Goal: Communication & Community: Share content

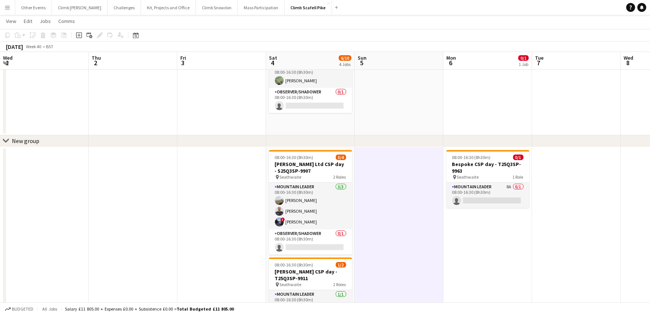
scroll to position [0, 276]
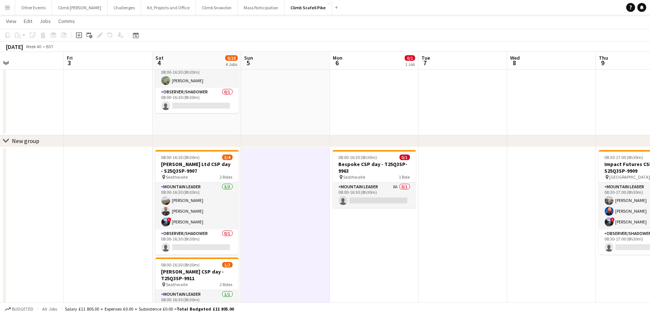
drag, startPoint x: 195, startPoint y: 104, endPoint x: 452, endPoint y: 73, distance: 258.6
click at [452, 73] on app-calendar-viewport "Tue 30 Wed 1 Thu 2 Fri 3 Sat 4 6/10 4 Jobs Sun 5 Mon 6 0/1 1 Job Tue 7 Wed 8 Th…" at bounding box center [325, 212] width 650 height 464
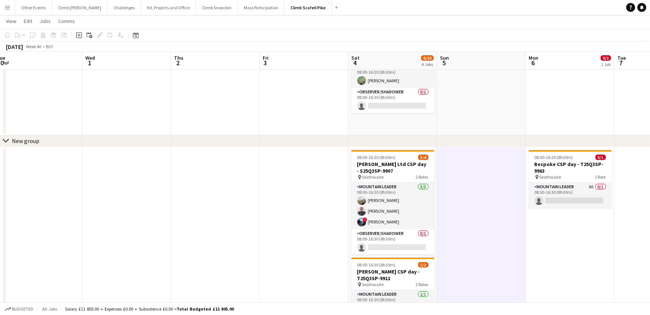
drag, startPoint x: 384, startPoint y: 112, endPoint x: 484, endPoint y: 96, distance: 101.8
click at [484, 96] on app-calendar-viewport "Sun 28 Mon 29 Tue 30 Wed 1 Thu 2 Fri 3 Sat 4 6/10 4 Jobs Sun 5 Mon 6 0/1 1 Job …" at bounding box center [325, 212] width 650 height 464
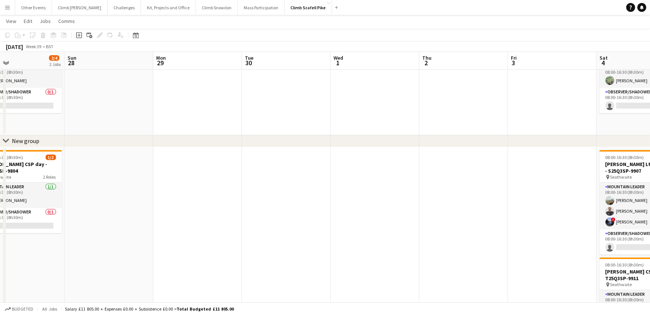
drag, startPoint x: 217, startPoint y: 126, endPoint x: 208, endPoint y: 119, distance: 11.9
click at [436, 115] on app-calendar-viewport "Thu 25 Fri 26 Sat 27 2/4 2 Jobs Sun 28 Mon 29 Tue 30 Wed 1 Thu 2 Fri 3 Sat 4 6/…" at bounding box center [325, 212] width 650 height 464
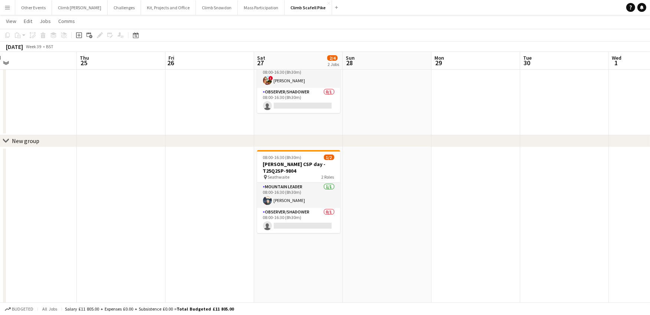
drag, startPoint x: 196, startPoint y: 119, endPoint x: 469, endPoint y: 111, distance: 273.5
click at [473, 111] on app-calendar-viewport "Mon 22 1/2 1 Job Tue 23 Wed 24 Thu 25 Fri 26 Sat 27 2/4 2 Jobs Sun 28 Mon 29 Tu…" at bounding box center [325, 212] width 650 height 464
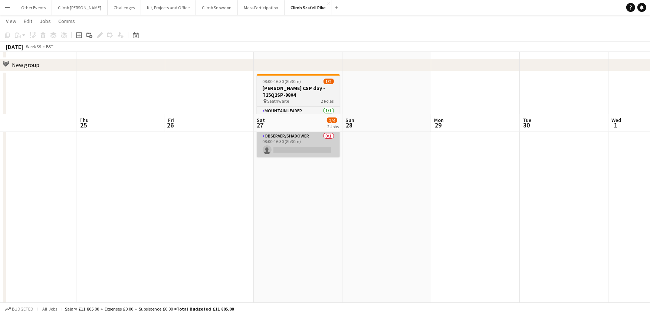
scroll to position [0, 0]
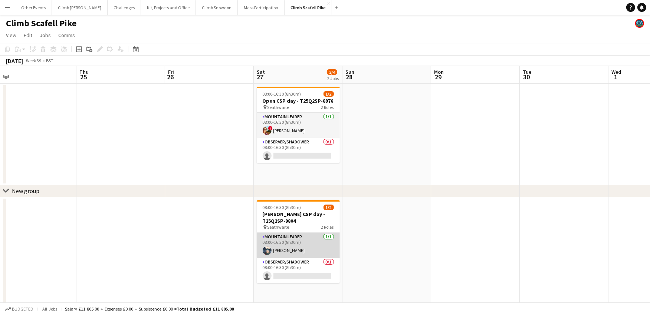
click at [295, 248] on app-card-role "Mountain Leader [DATE] 08:00-16:30 (8h30m) [PERSON_NAME]" at bounding box center [298, 245] width 83 height 25
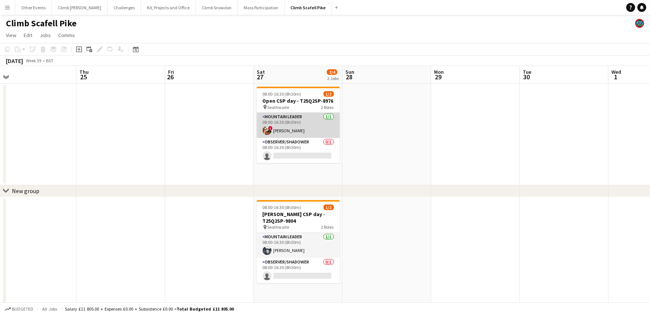
click at [296, 127] on app-card-role "Mountain Leader [DATE] 08:00-16:30 (8h30m) ! [PERSON_NAME]" at bounding box center [298, 125] width 83 height 25
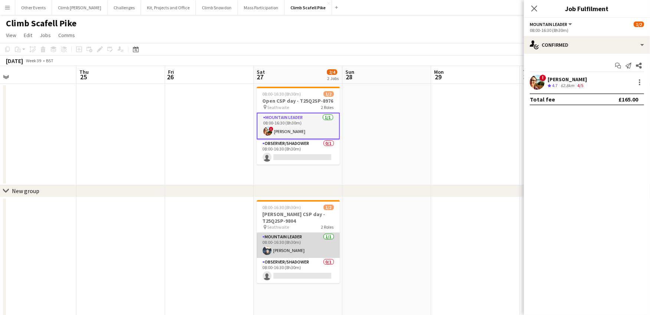
click at [284, 249] on app-card-role "Mountain Leader [DATE] 08:00-16:30 (8h30m) [PERSON_NAME]" at bounding box center [298, 245] width 83 height 25
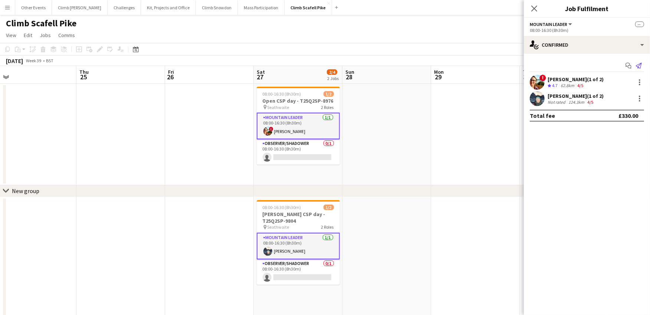
click at [639, 66] on icon at bounding box center [639, 66] width 6 height 6
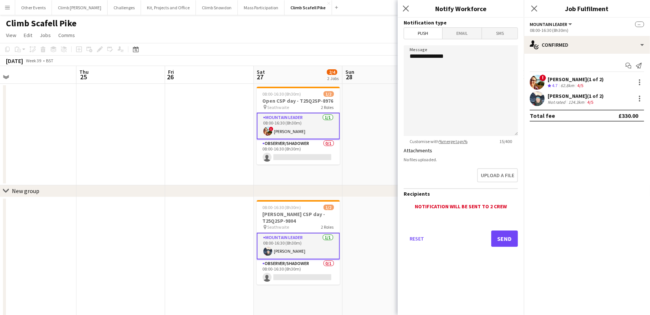
drag, startPoint x: 466, startPoint y: 35, endPoint x: 470, endPoint y: 38, distance: 5.0
click at [466, 35] on span "Email" at bounding box center [462, 33] width 39 height 11
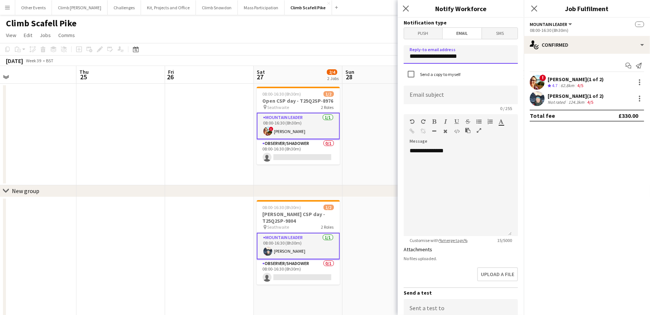
drag, startPoint x: 469, startPoint y: 55, endPoint x: 403, endPoint y: 57, distance: 66.1
click at [404, 57] on input "**********" at bounding box center [461, 54] width 114 height 19
type input "**********"
click at [428, 94] on input at bounding box center [461, 95] width 114 height 19
type input "**********"
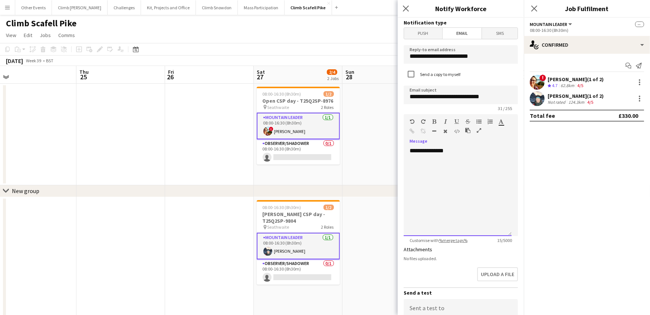
drag, startPoint x: 465, startPoint y: 170, endPoint x: 479, endPoint y: 153, distance: 22.1
click at [466, 169] on div "**********" at bounding box center [458, 191] width 108 height 89
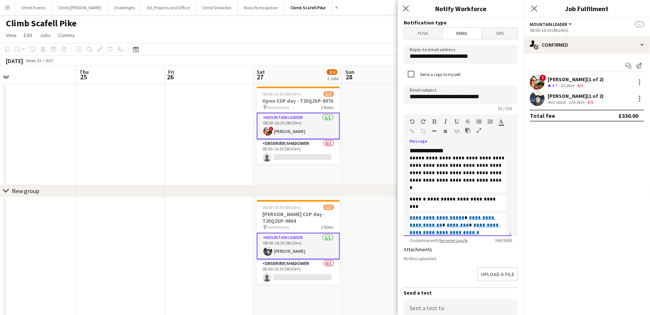
click at [468, 148] on div "**********" at bounding box center [458, 191] width 108 height 89
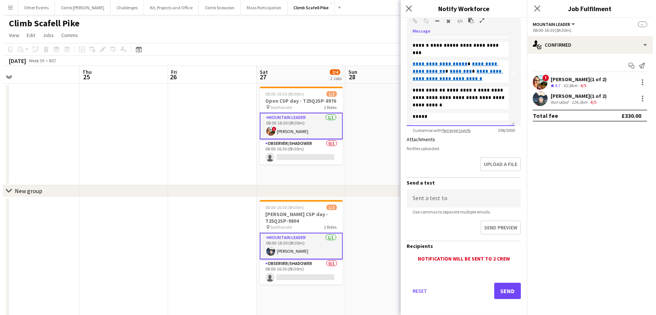
scroll to position [112, 0]
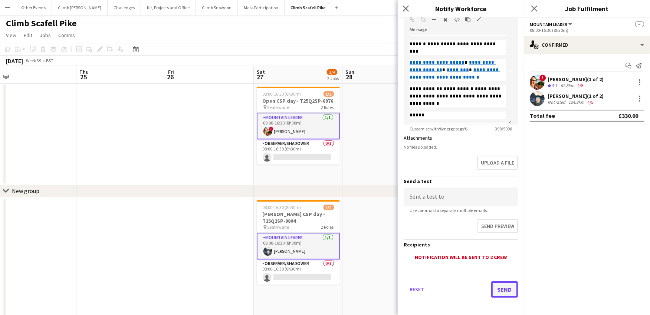
click at [494, 289] on button "Send" at bounding box center [504, 290] width 27 height 16
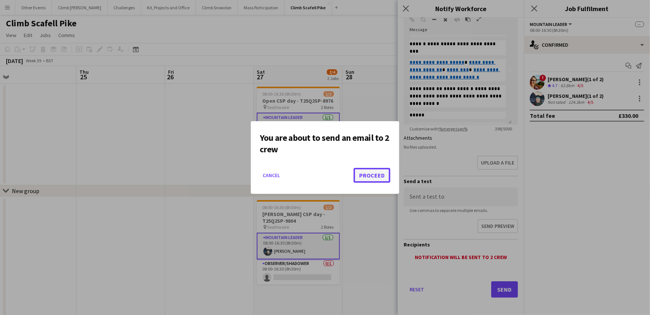
click at [380, 173] on button "Proceed" at bounding box center [372, 175] width 37 height 15
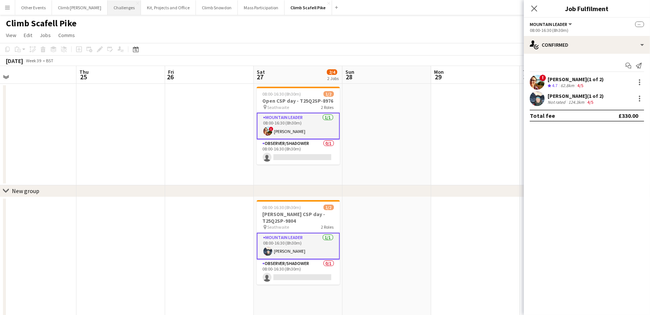
drag, startPoint x: 103, startPoint y: 5, endPoint x: 109, endPoint y: 6, distance: 6.1
click at [108, 5] on button "Challenges Close" at bounding box center [124, 7] width 33 height 14
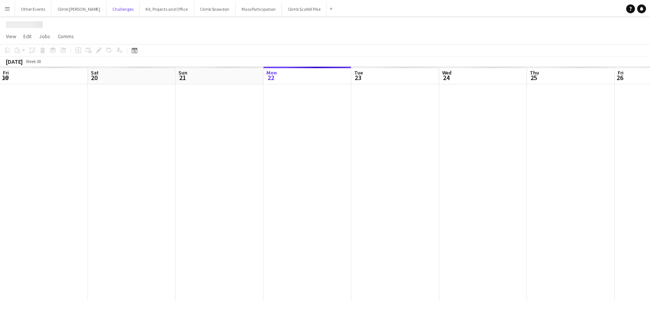
scroll to position [0, 177]
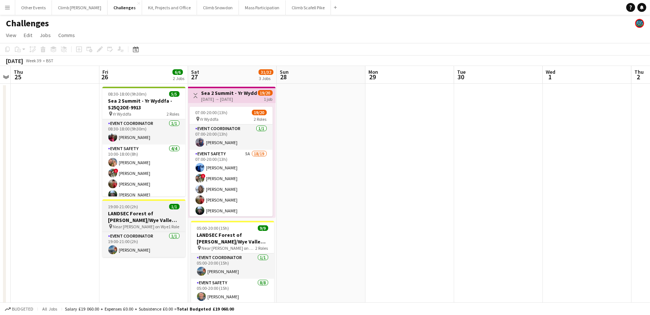
drag, startPoint x: 383, startPoint y: 166, endPoint x: 148, endPoint y: 208, distance: 238.5
click at [69, 206] on app-calendar-viewport "Sun 21 Mon 22 Tue 23 Wed 24 Thu 25 Fri 26 6/6 2 Jobs Sat 27 31/32 3 Jobs Sun 28…" at bounding box center [325, 264] width 650 height 397
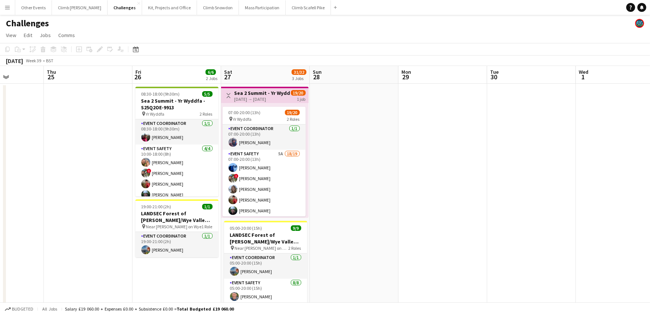
scroll to position [0, 279]
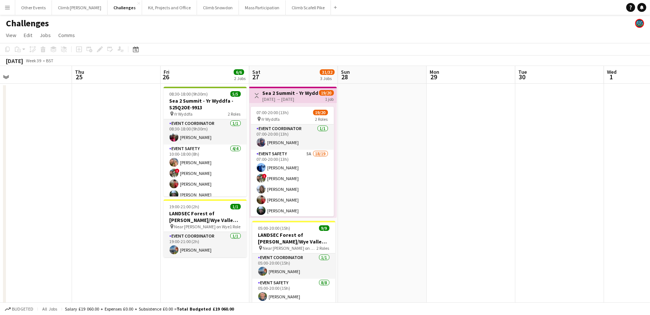
drag, startPoint x: 327, startPoint y: 184, endPoint x: 392, endPoint y: 172, distance: 66.9
click at [392, 173] on app-calendar-viewport "Sun 21 Mon 22 Tue 23 Wed 24 Thu 25 Fri 26 6/6 2 Jobs Sat 27 31/32 3 Jobs Sun 28…" at bounding box center [325, 264] width 650 height 397
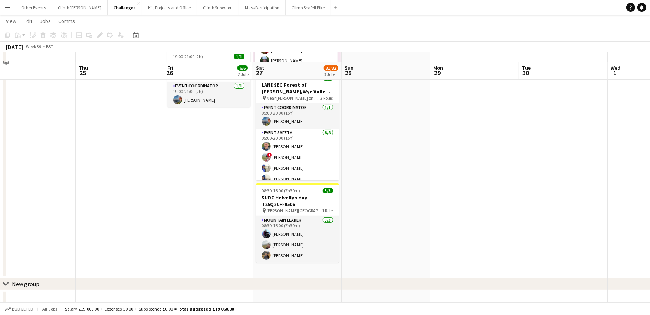
scroll to position [160, 0]
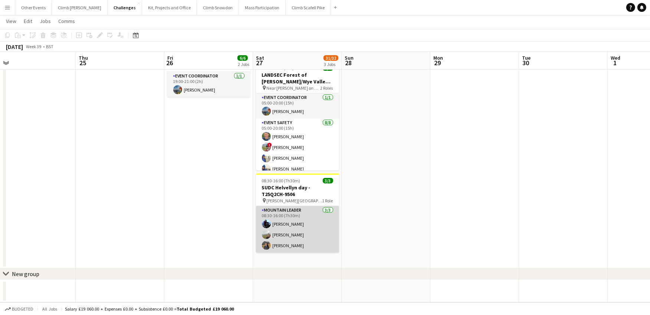
click at [320, 218] on app-card-role "Mountain Leader [DATE] 08:30-16:00 (7h30m) [PERSON_NAME] [PERSON_NAME] [PERSON_…" at bounding box center [297, 229] width 83 height 47
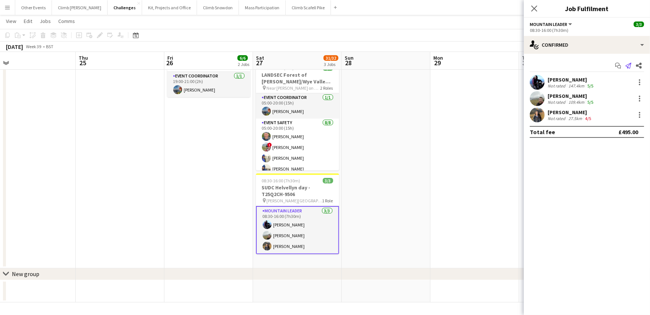
click at [628, 63] on icon "Send notification" at bounding box center [628, 66] width 6 height 6
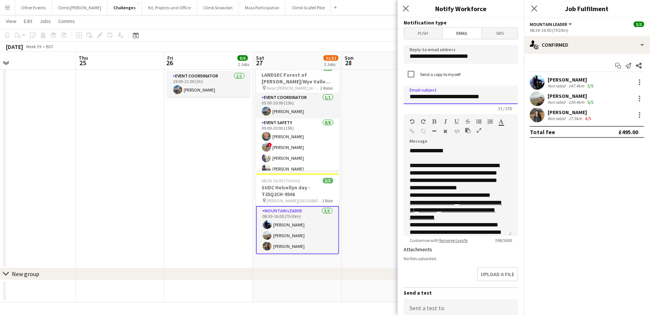
drag, startPoint x: 448, startPoint y: 98, endPoint x: 425, endPoint y: 99, distance: 22.7
click at [425, 99] on input "**********" at bounding box center [461, 95] width 114 height 19
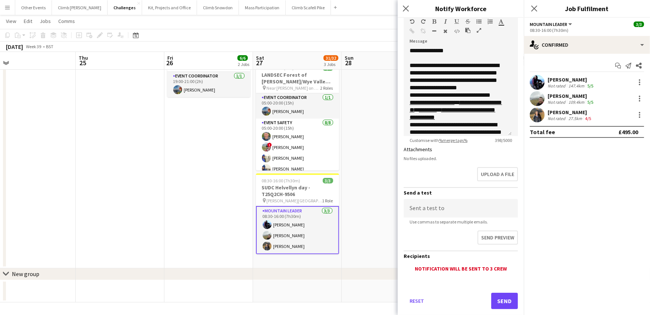
scroll to position [112, 0]
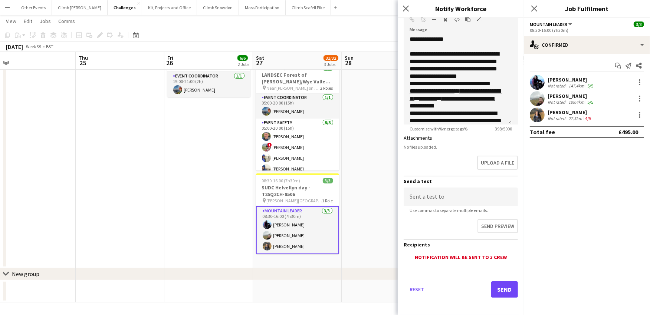
type input "**********"
click at [502, 290] on button "Send" at bounding box center [504, 290] width 27 height 16
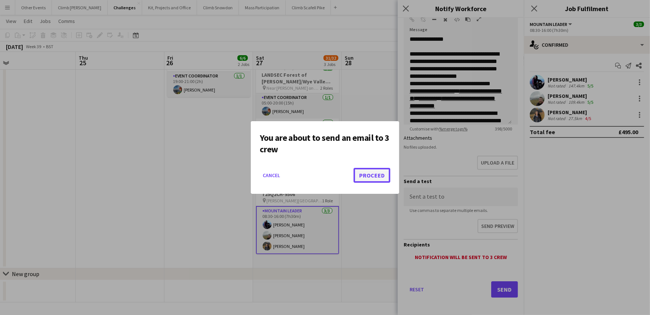
click at [365, 174] on button "Proceed" at bounding box center [372, 175] width 37 height 15
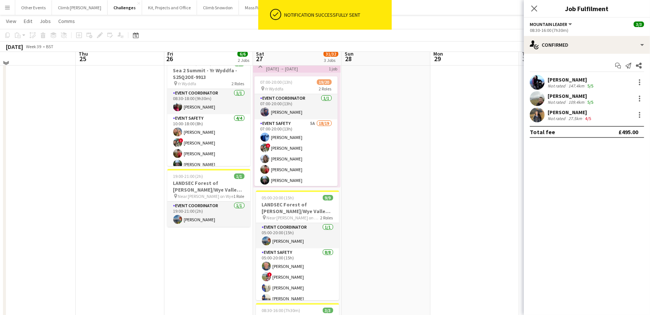
scroll to position [25, 0]
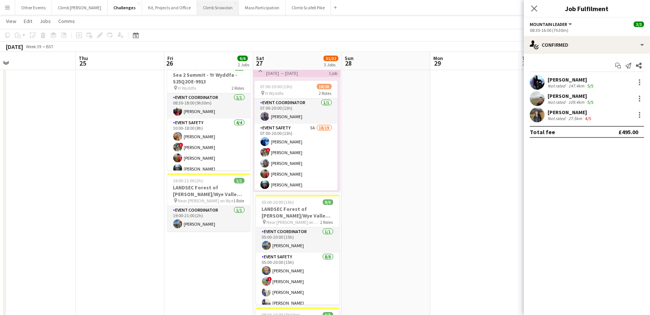
click at [198, 11] on button "Climb Snowdon Close" at bounding box center [218, 7] width 42 height 14
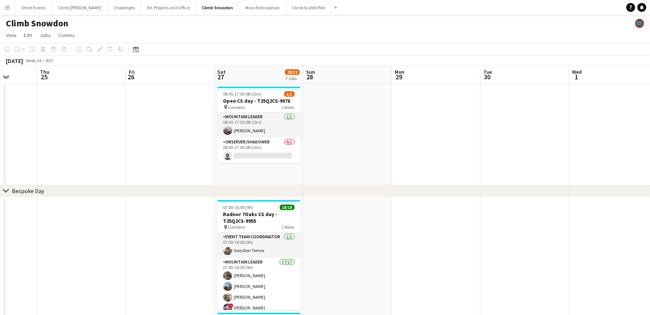
drag, startPoint x: 480, startPoint y: 121, endPoint x: 183, endPoint y: 130, distance: 297.7
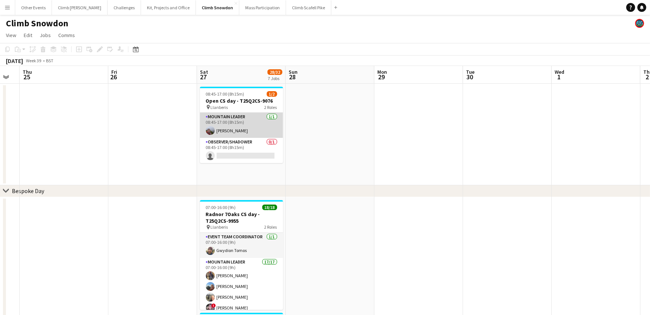
click at [233, 129] on app-card-role "Mountain Leader [DATE] 08:45-17:00 (8h15m) [PERSON_NAME]" at bounding box center [241, 125] width 83 height 25
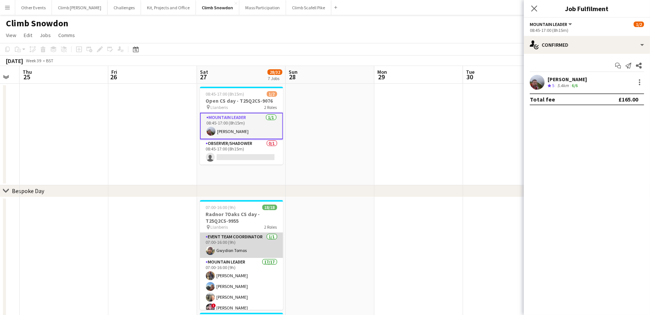
click at [247, 251] on app-card-role "Event Team Coordinator [DATE] 07:00-16:00 (9h) Gwydion Tomos" at bounding box center [241, 245] width 83 height 25
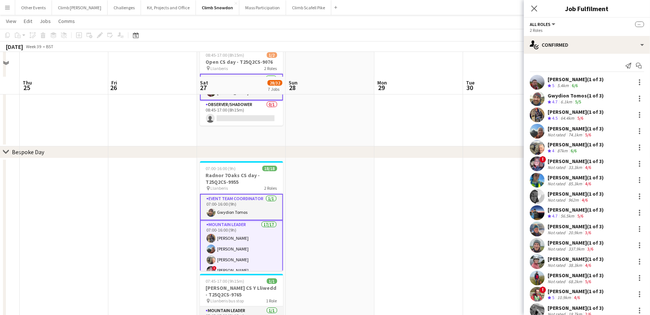
scroll to position [232, 0]
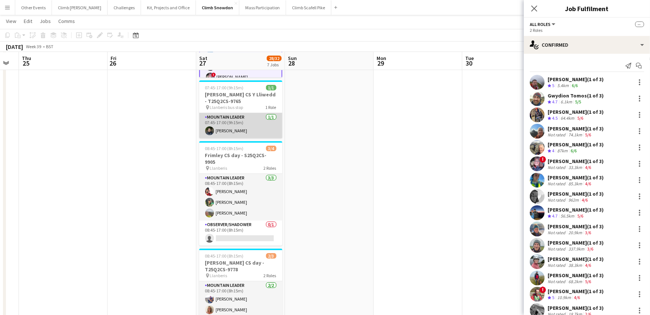
drag, startPoint x: 243, startPoint y: 120, endPoint x: 243, endPoint y: 125, distance: 4.8
click at [243, 121] on app-card-role "Mountain Leader [DATE] 07:45-17:00 (9h15m) [PERSON_NAME]" at bounding box center [240, 125] width 83 height 25
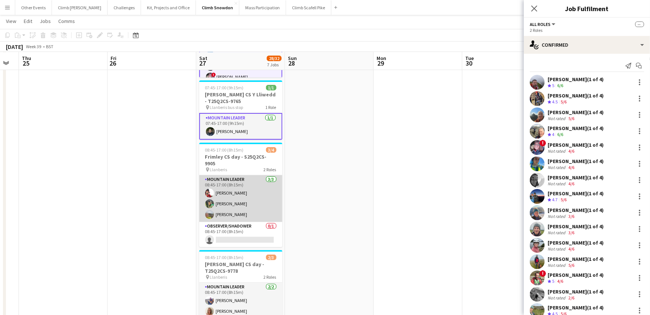
click at [254, 201] on app-card-role "Mountain Leader [DATE] 08:45-17:00 (8h15m) [PERSON_NAME] [PERSON_NAME] [PERSON_…" at bounding box center [240, 198] width 83 height 47
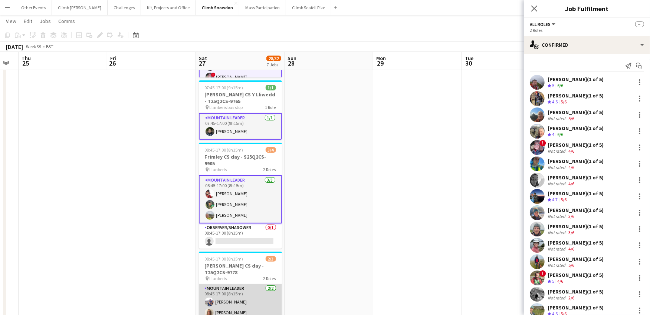
click at [249, 285] on app-card-role "Mountain Leader [DATE] 08:45-17:00 (8h15m) [PERSON_NAME] [PERSON_NAME]" at bounding box center [240, 303] width 83 height 36
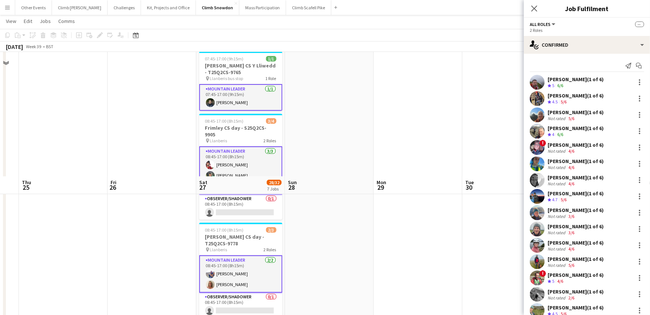
scroll to position [387, 0]
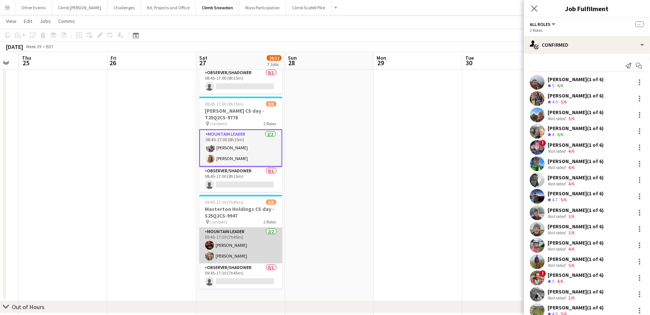
click at [246, 244] on app-card-role "Mountain Leader [DATE] 09:45-17:30 (7h45m) [PERSON_NAME] [PERSON_NAME]" at bounding box center [240, 246] width 83 height 36
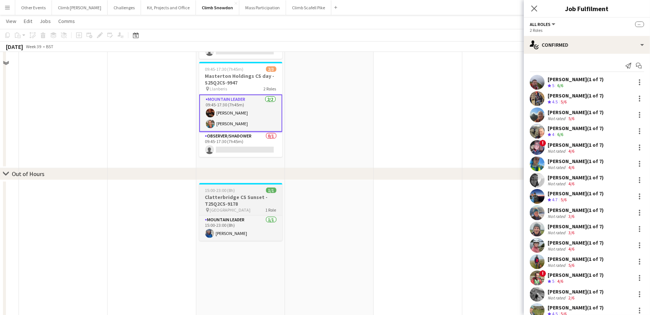
scroll to position [522, 0]
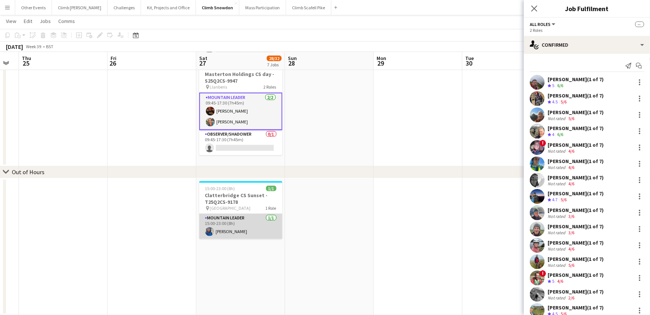
click at [256, 228] on app-card-role "Mountain Leader [DATE] 15:00-23:00 (8h) [PERSON_NAME]" at bounding box center [240, 226] width 83 height 25
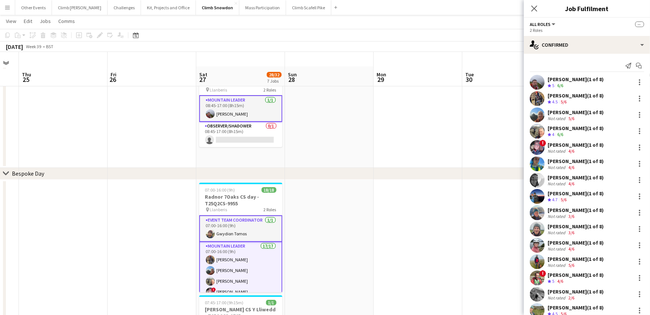
scroll to position [0, 0]
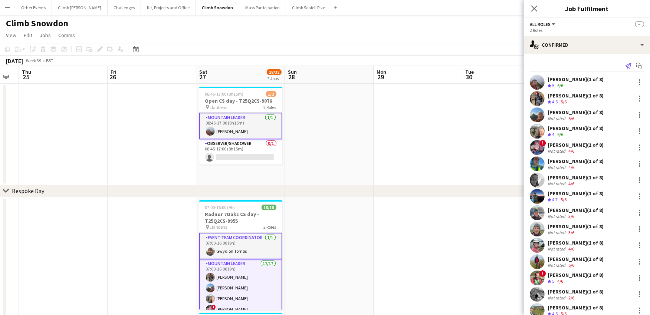
click at [625, 63] on icon "Send notification" at bounding box center [628, 66] width 6 height 6
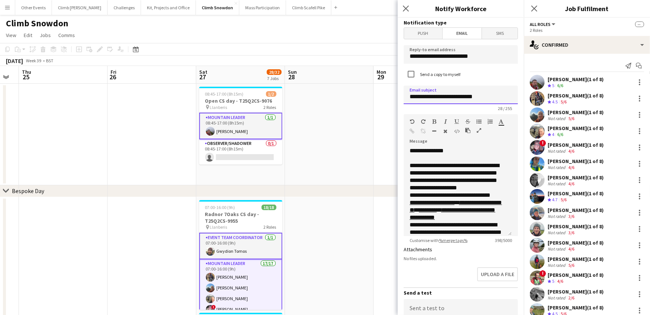
drag, startPoint x: 449, startPoint y: 97, endPoint x: 426, endPoint y: 98, distance: 22.3
click at [426, 98] on input "**********" at bounding box center [461, 95] width 114 height 19
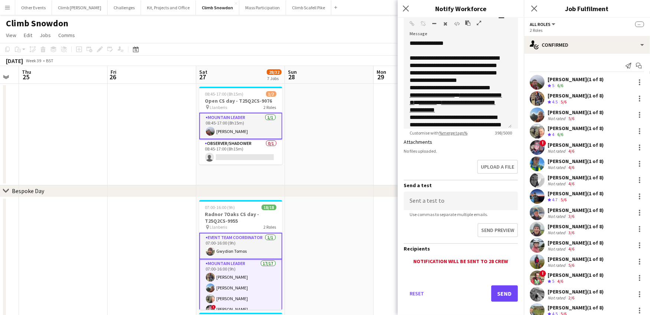
scroll to position [112, 0]
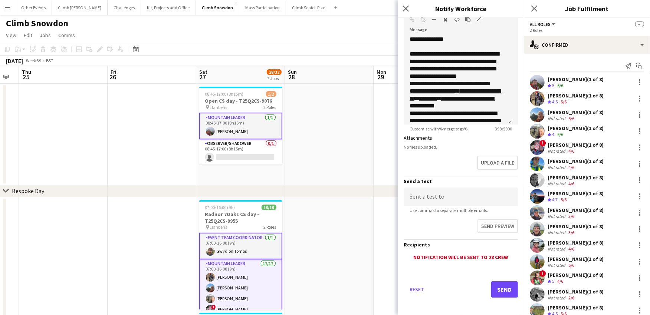
type input "**********"
click at [506, 289] on button "Send" at bounding box center [504, 290] width 27 height 16
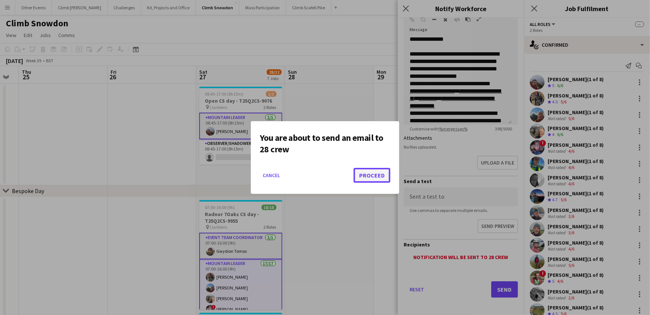
click at [378, 171] on button "Proceed" at bounding box center [372, 175] width 37 height 15
